Goal: Task Accomplishment & Management: Use online tool/utility

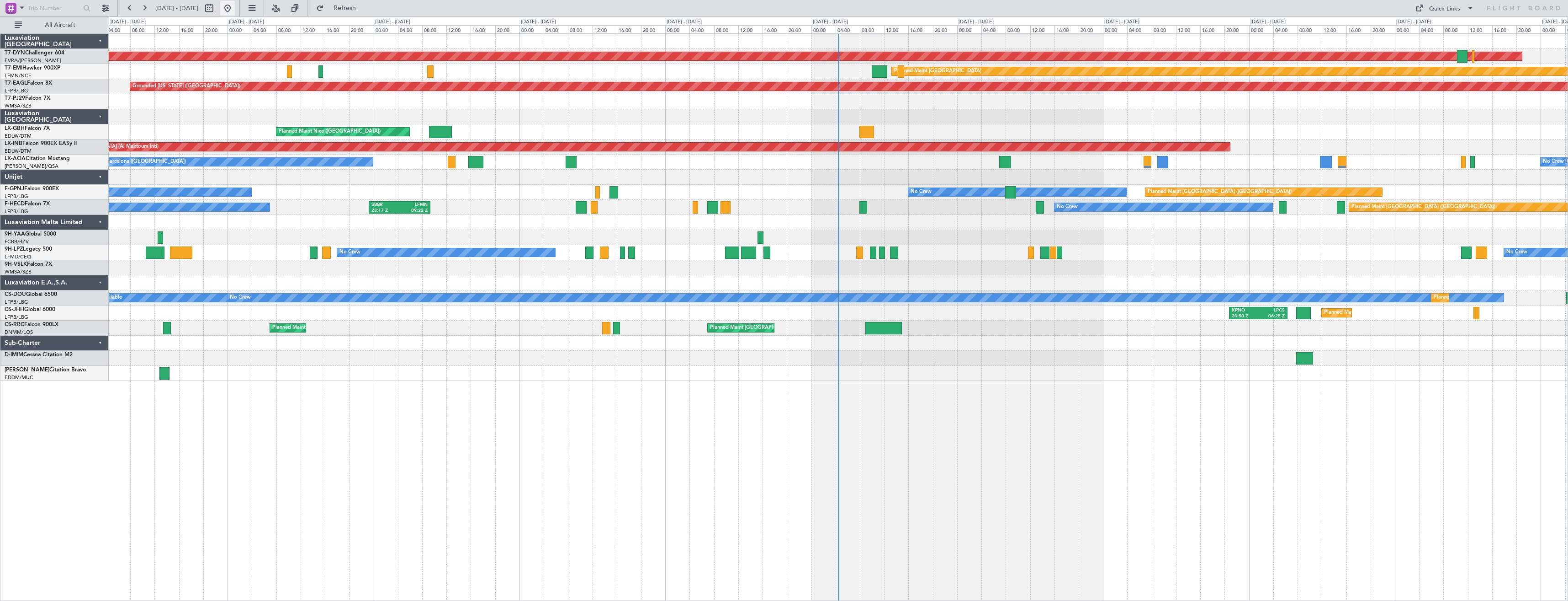
click at [235, 7] on button at bounding box center [227, 8] width 15 height 15
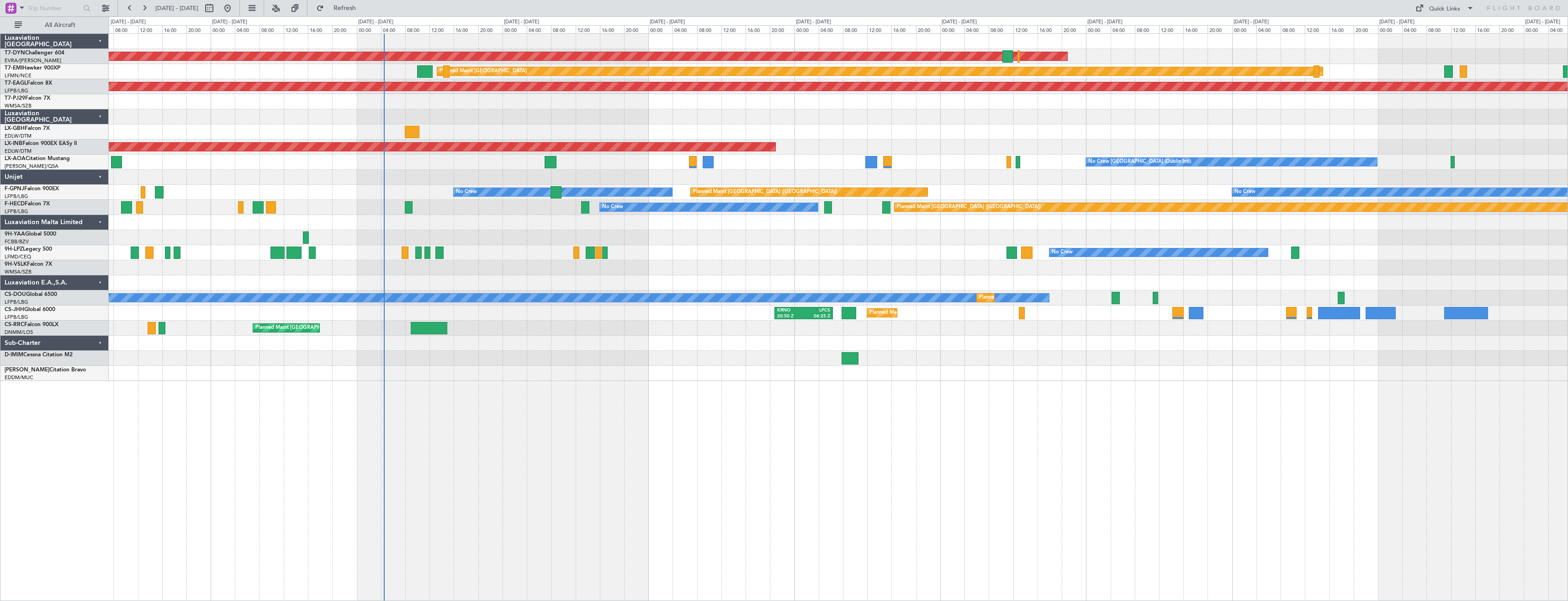
click at [459, 378] on div "AOG Maint Riga (Riga Intl) Planned Maint [GEOGRAPHIC_DATA] Grounded [US_STATE] …" at bounding box center [838, 317] width 1460 height 567
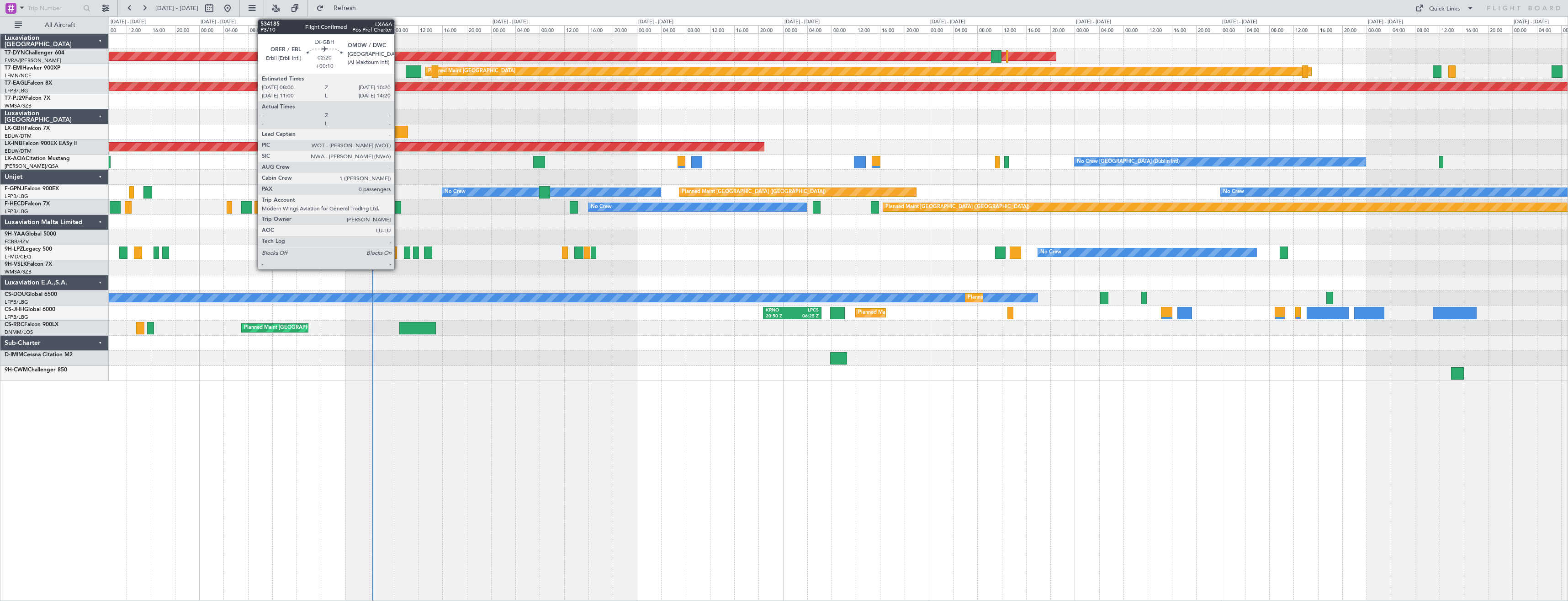
click at [399, 130] on div at bounding box center [401, 132] width 15 height 12
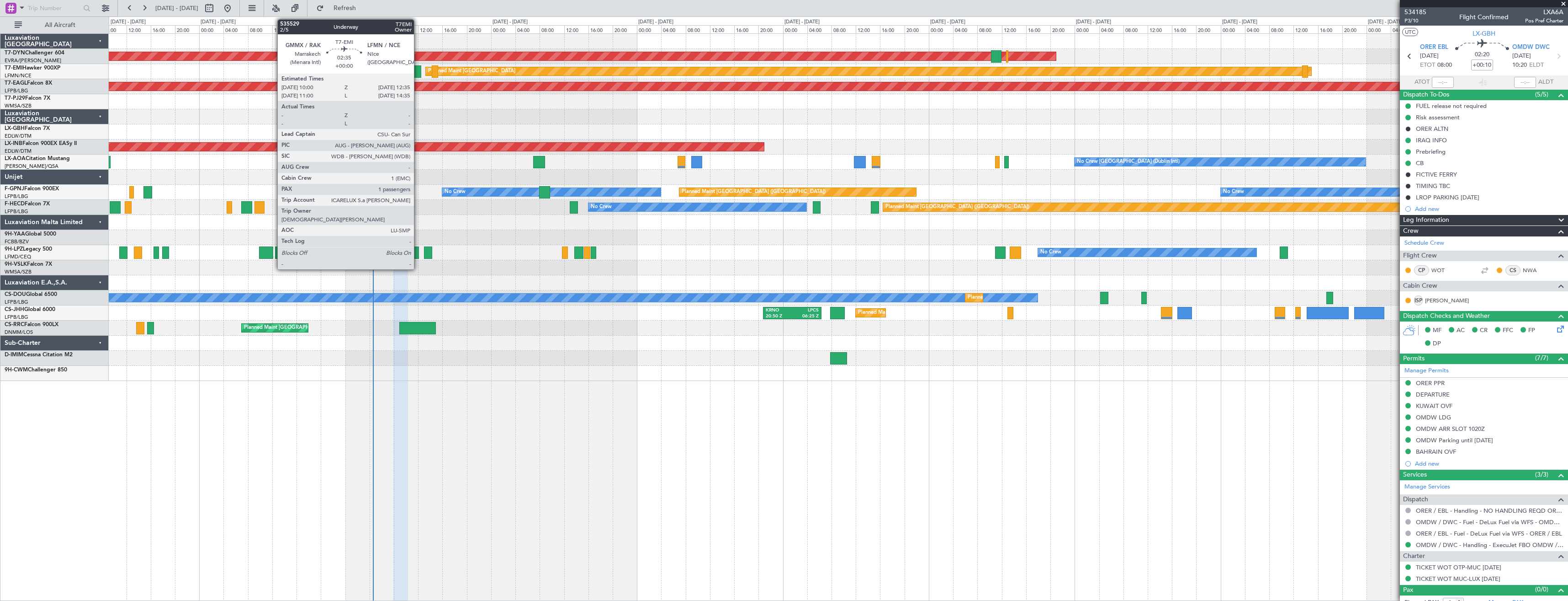
click at [418, 73] on div at bounding box center [413, 71] width 16 height 12
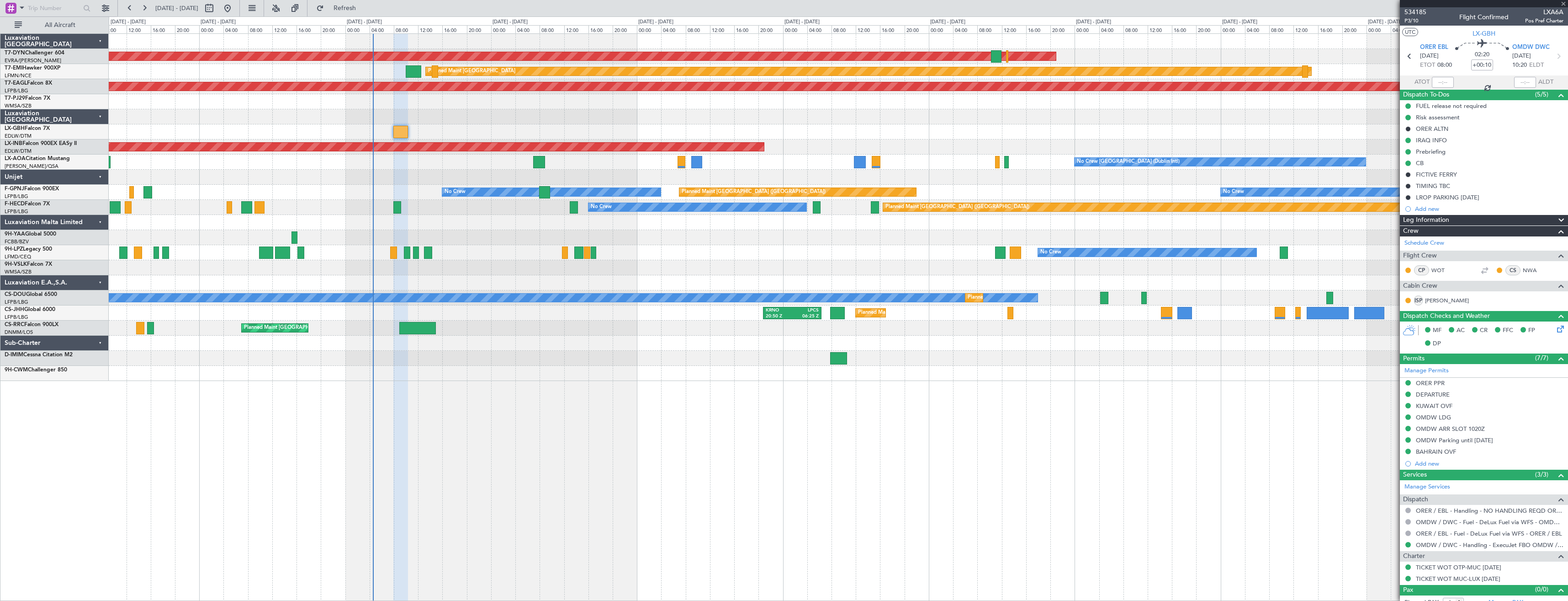
type input "1"
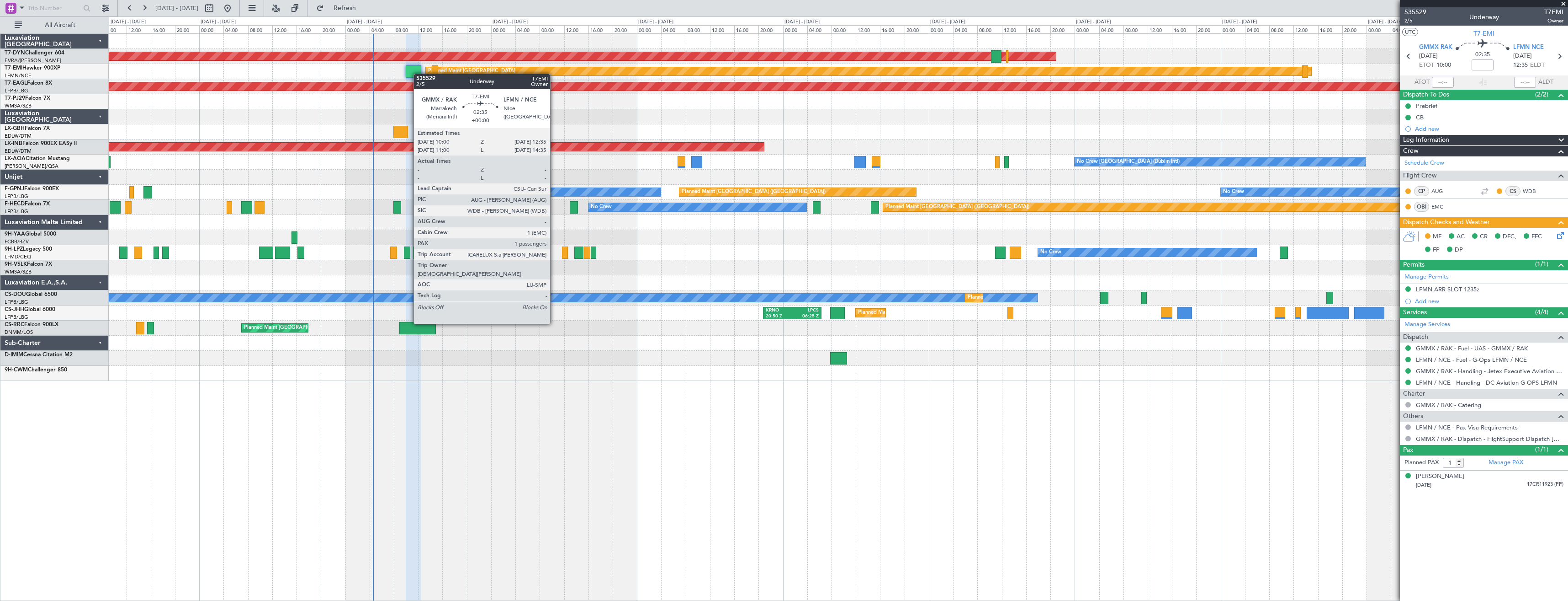
click at [737, 106] on div at bounding box center [838, 102] width 1459 height 15
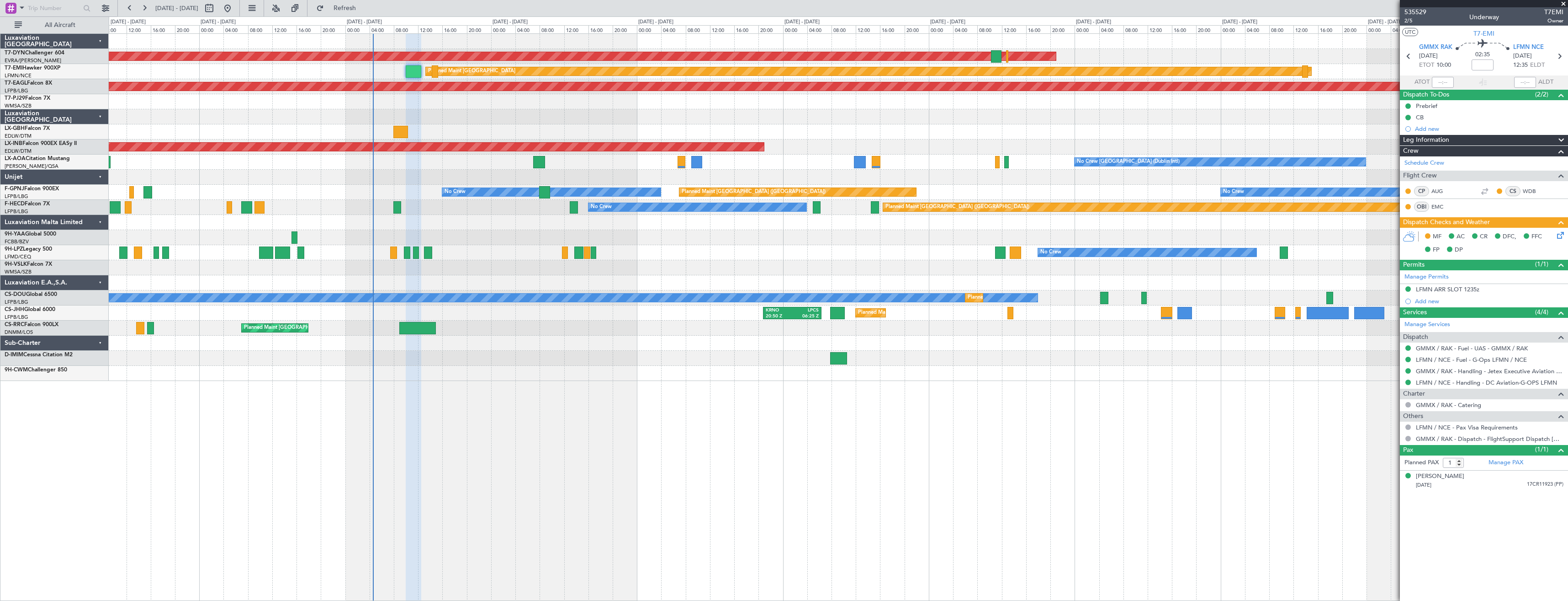
click at [1560, 234] on icon at bounding box center [1559, 234] width 7 height 7
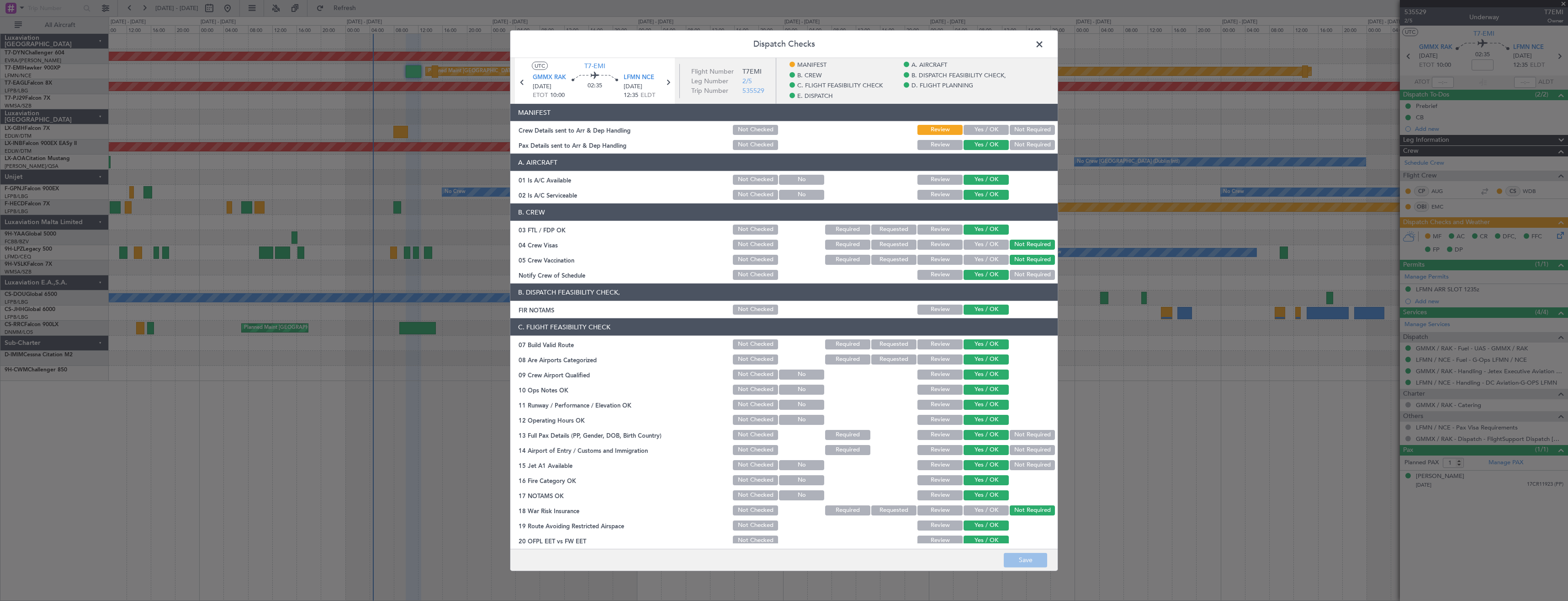
click at [1044, 44] on span at bounding box center [1044, 46] width 0 height 18
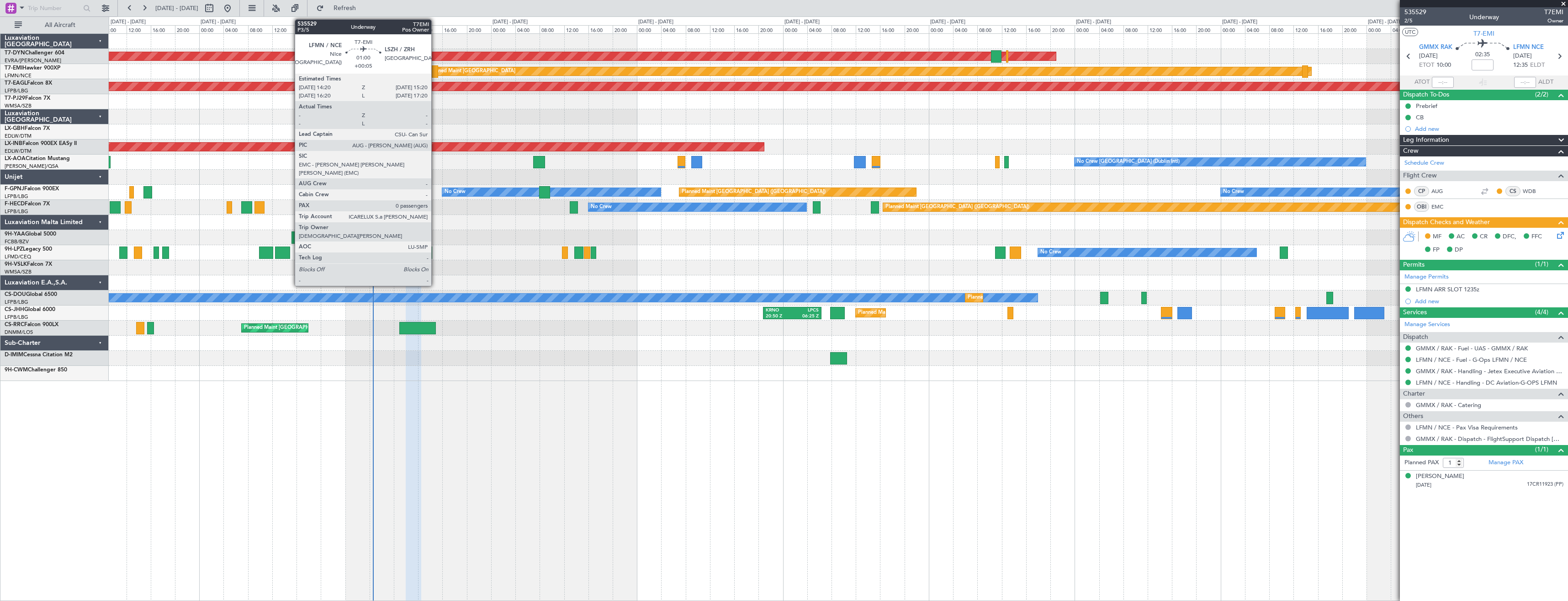
click at [435, 74] on div at bounding box center [435, 71] width 7 height 12
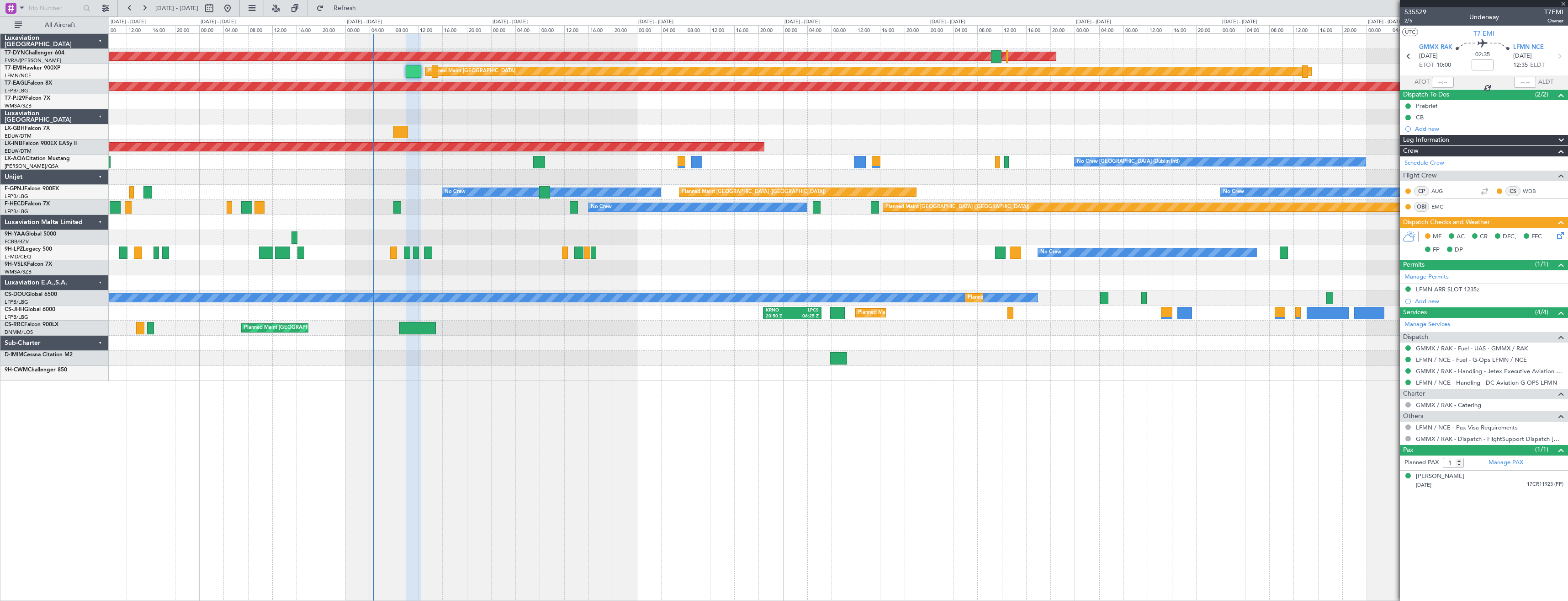
type input "+00:05"
type input "0"
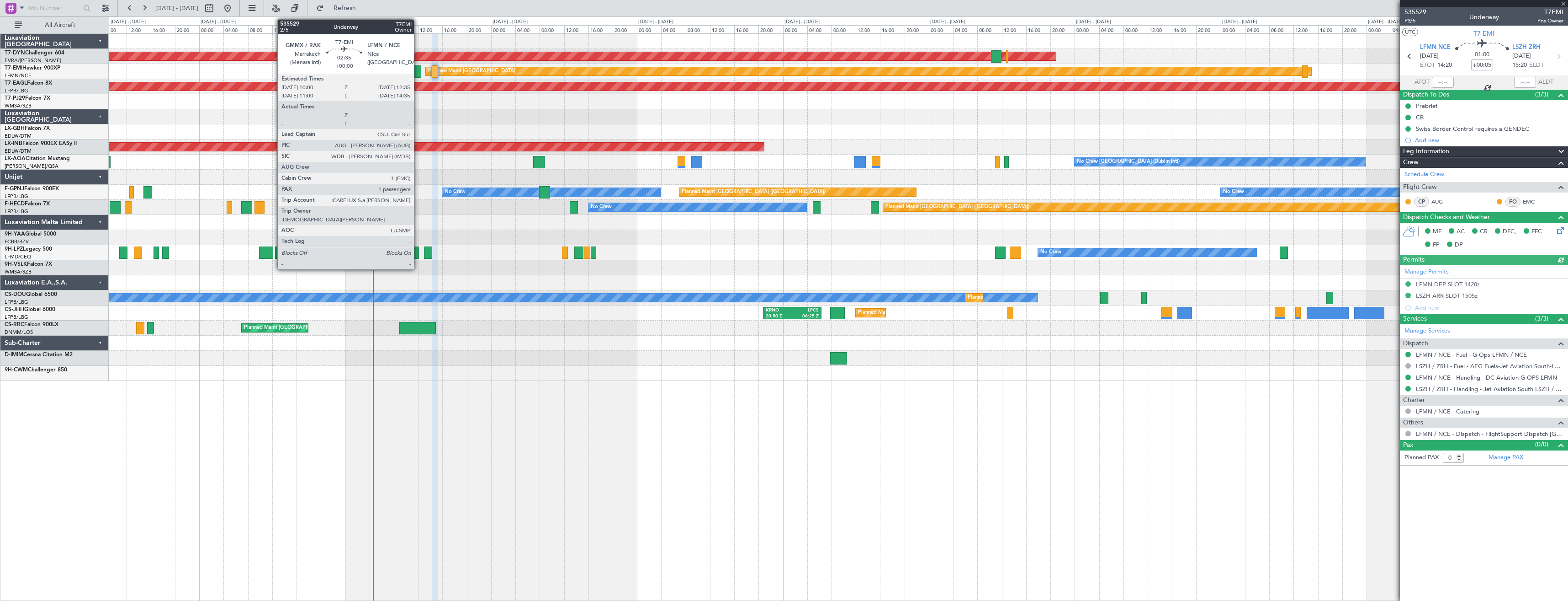
click at [418, 73] on div at bounding box center [413, 71] width 16 height 12
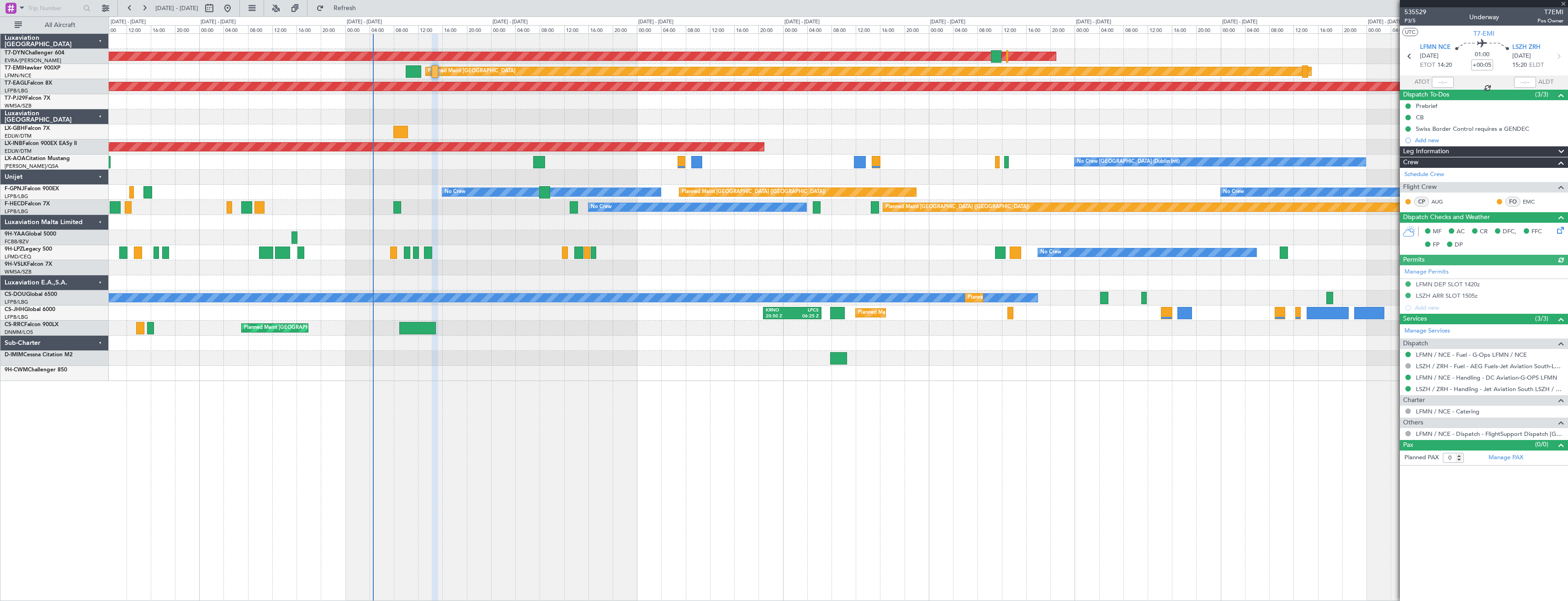
type input "1"
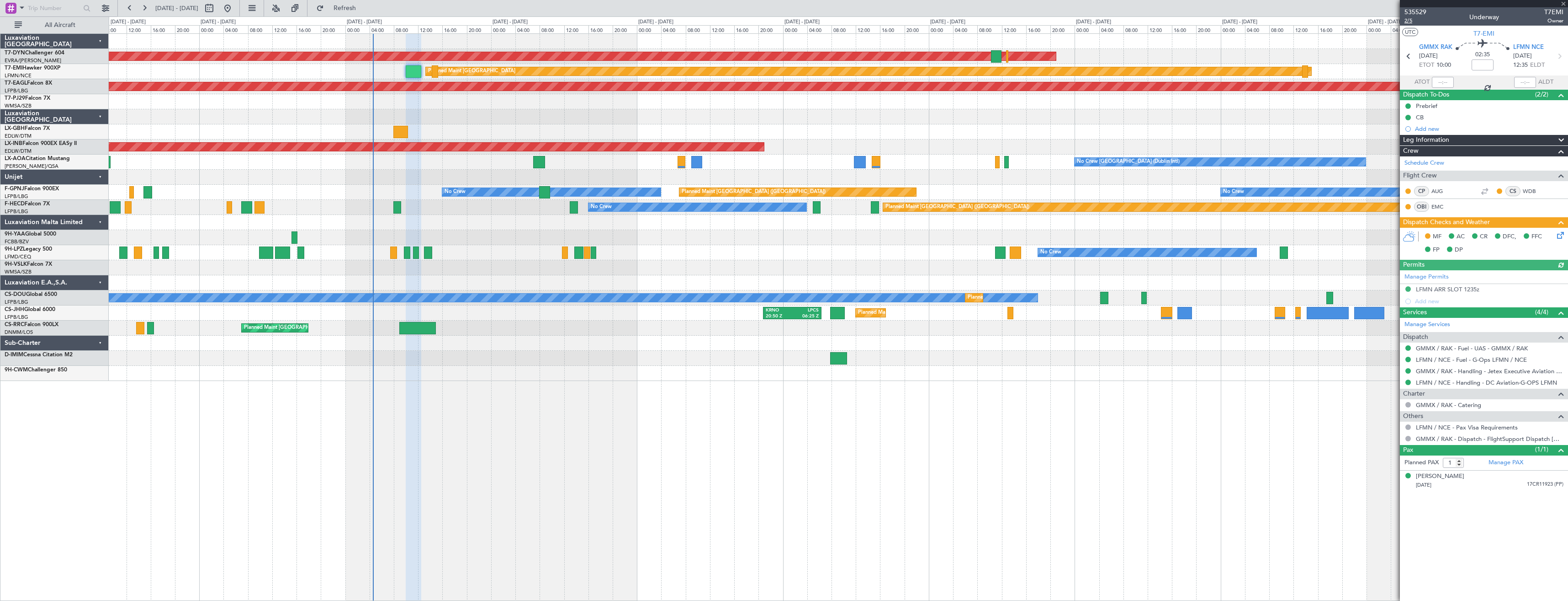
click at [1407, 22] on span "2/5" at bounding box center [1415, 21] width 22 height 7
click at [1563, 236] on icon at bounding box center [1559, 234] width 7 height 7
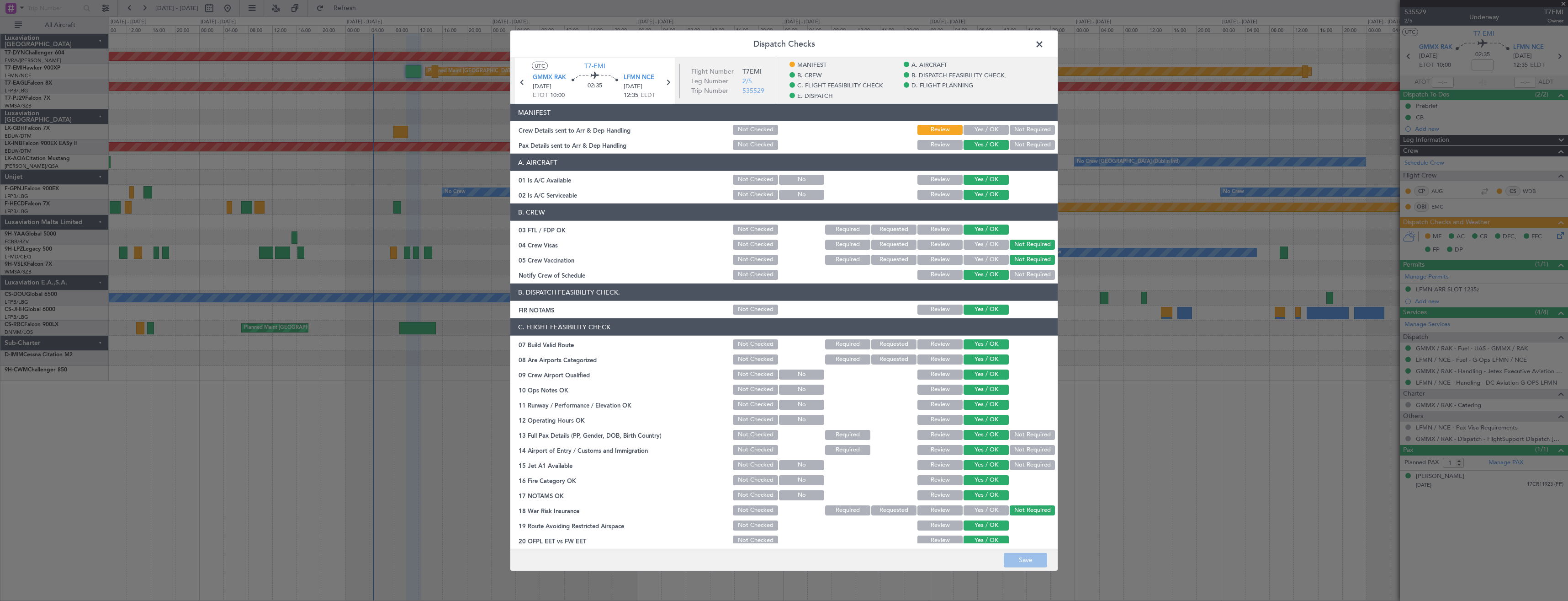
click at [981, 129] on button "Yes / OK" at bounding box center [986, 129] width 45 height 10
click at [1034, 555] on button "Save" at bounding box center [1026, 560] width 43 height 15
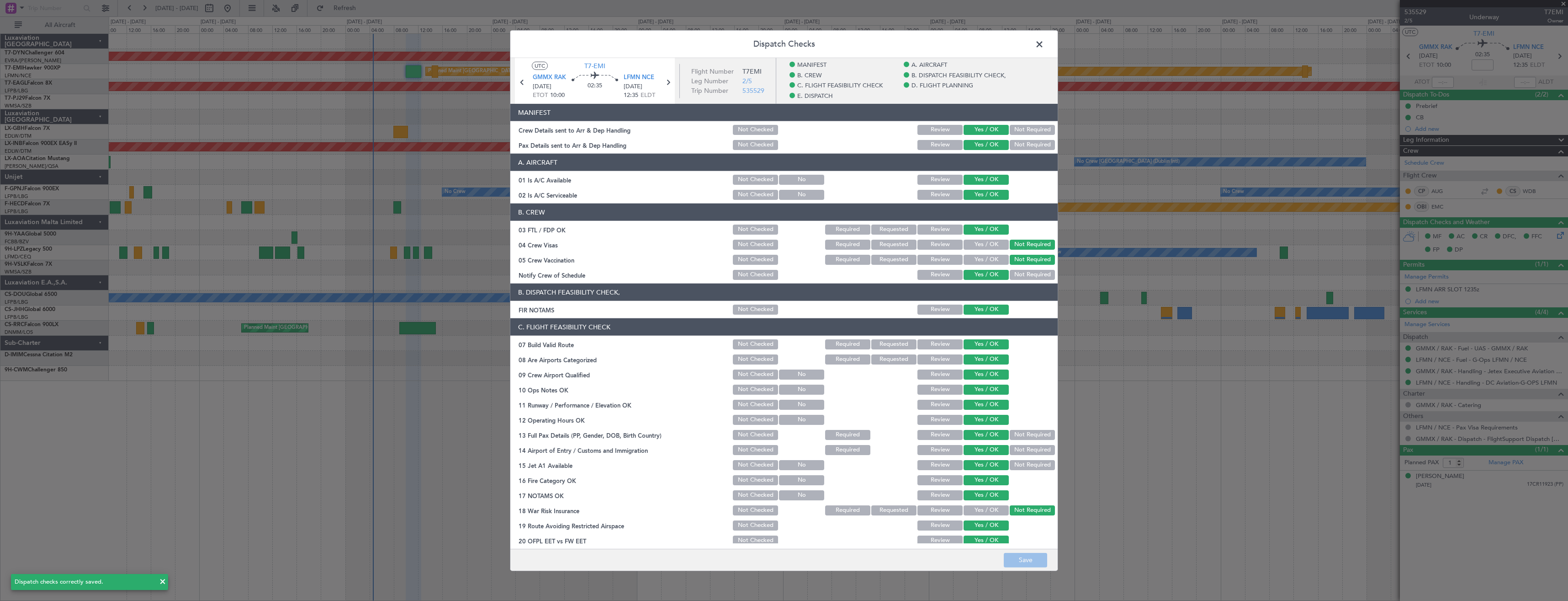
click at [1044, 40] on span at bounding box center [1044, 46] width 0 height 18
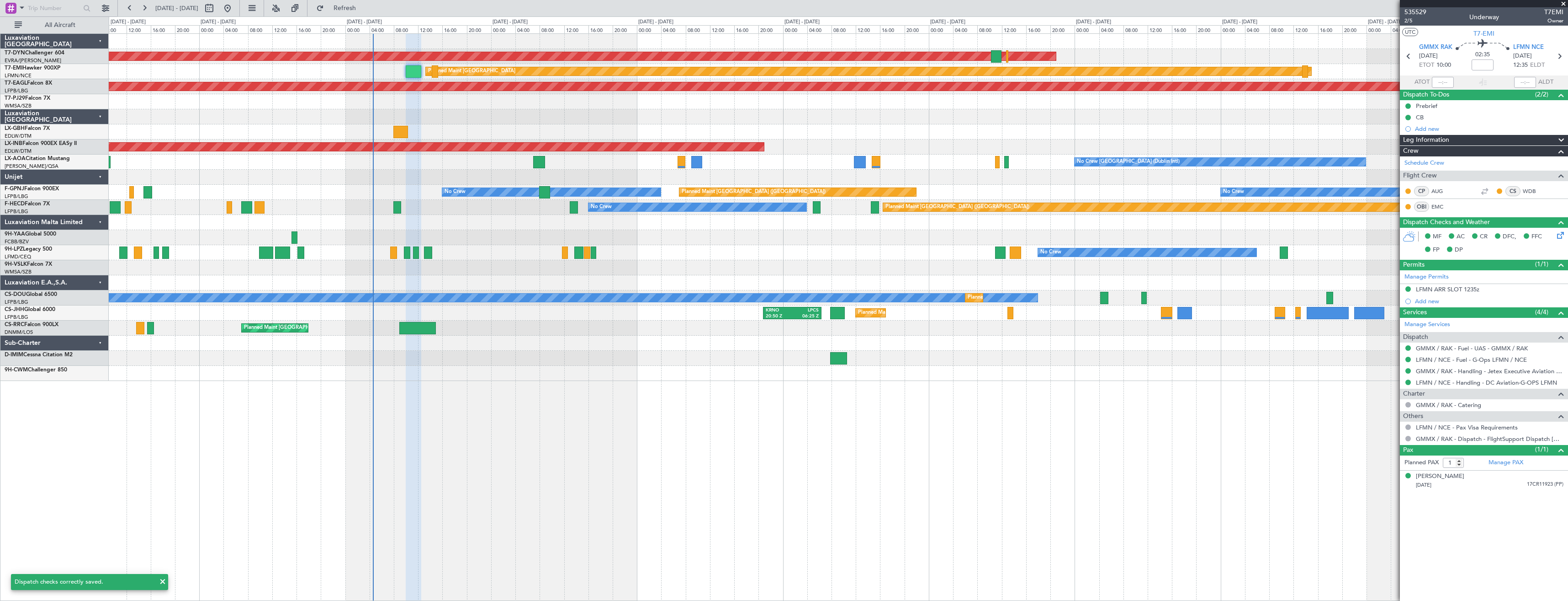
type input "+00:05"
